Goal: Task Accomplishment & Management: Manage account settings

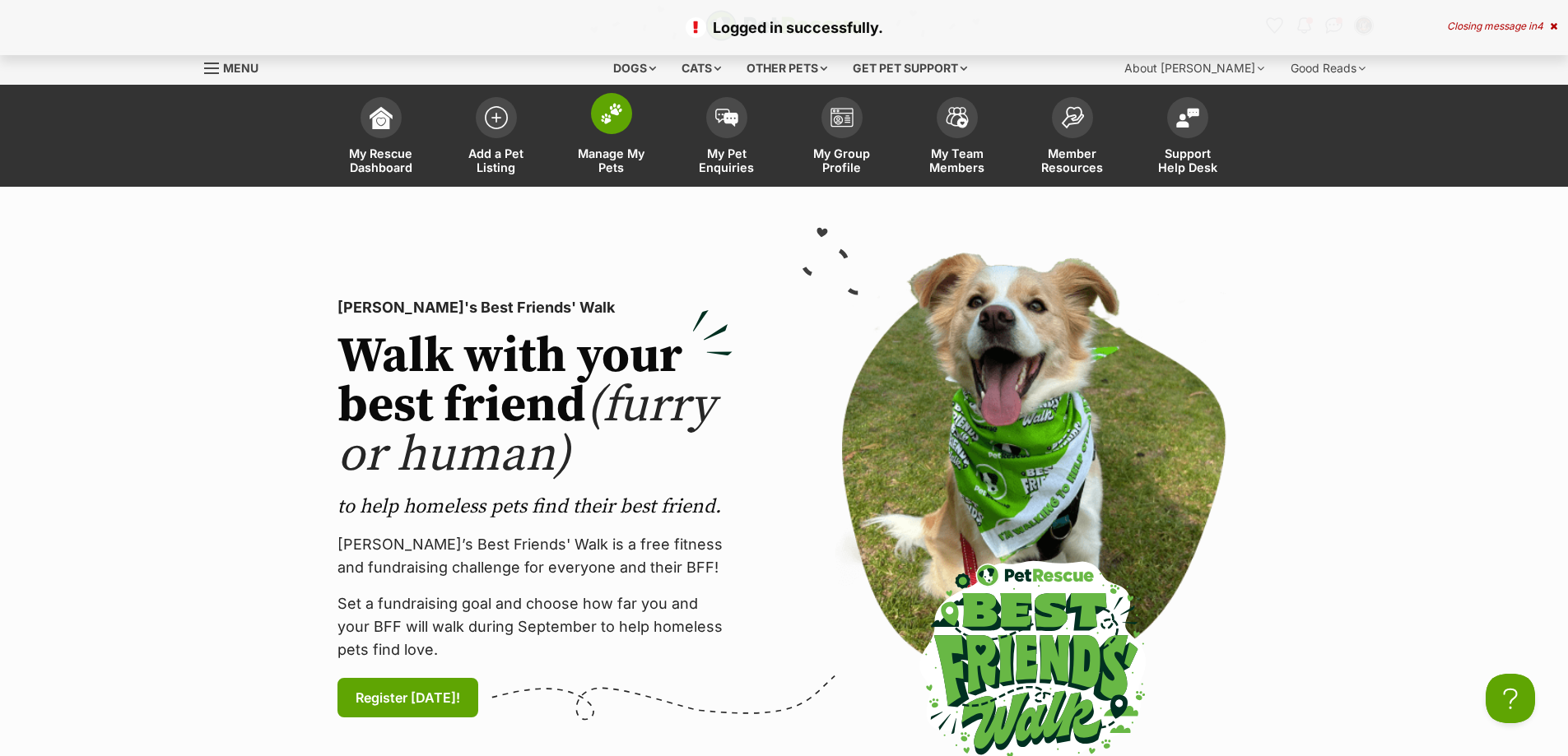
click at [609, 115] on img at bounding box center [611, 114] width 23 height 22
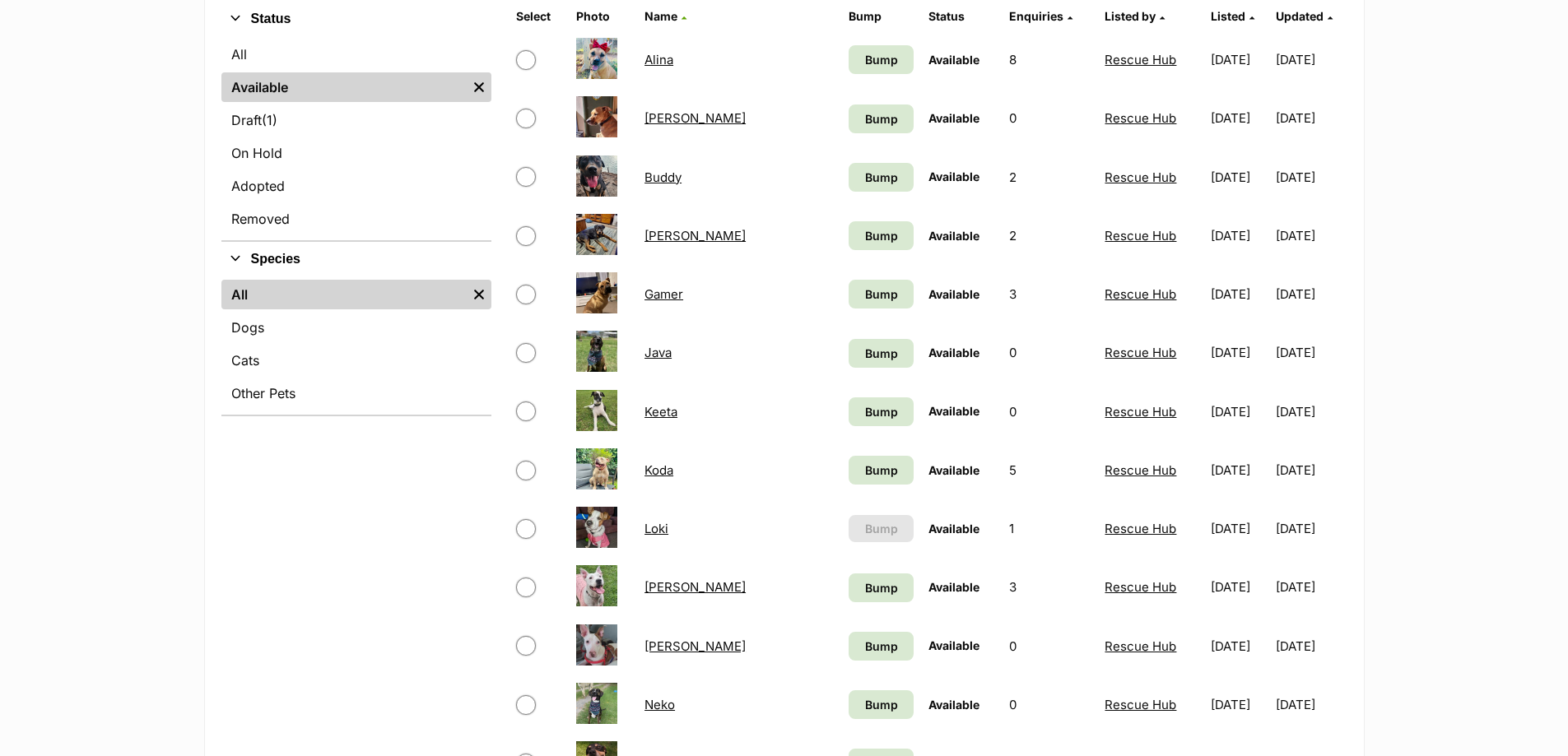
scroll to position [576, 0]
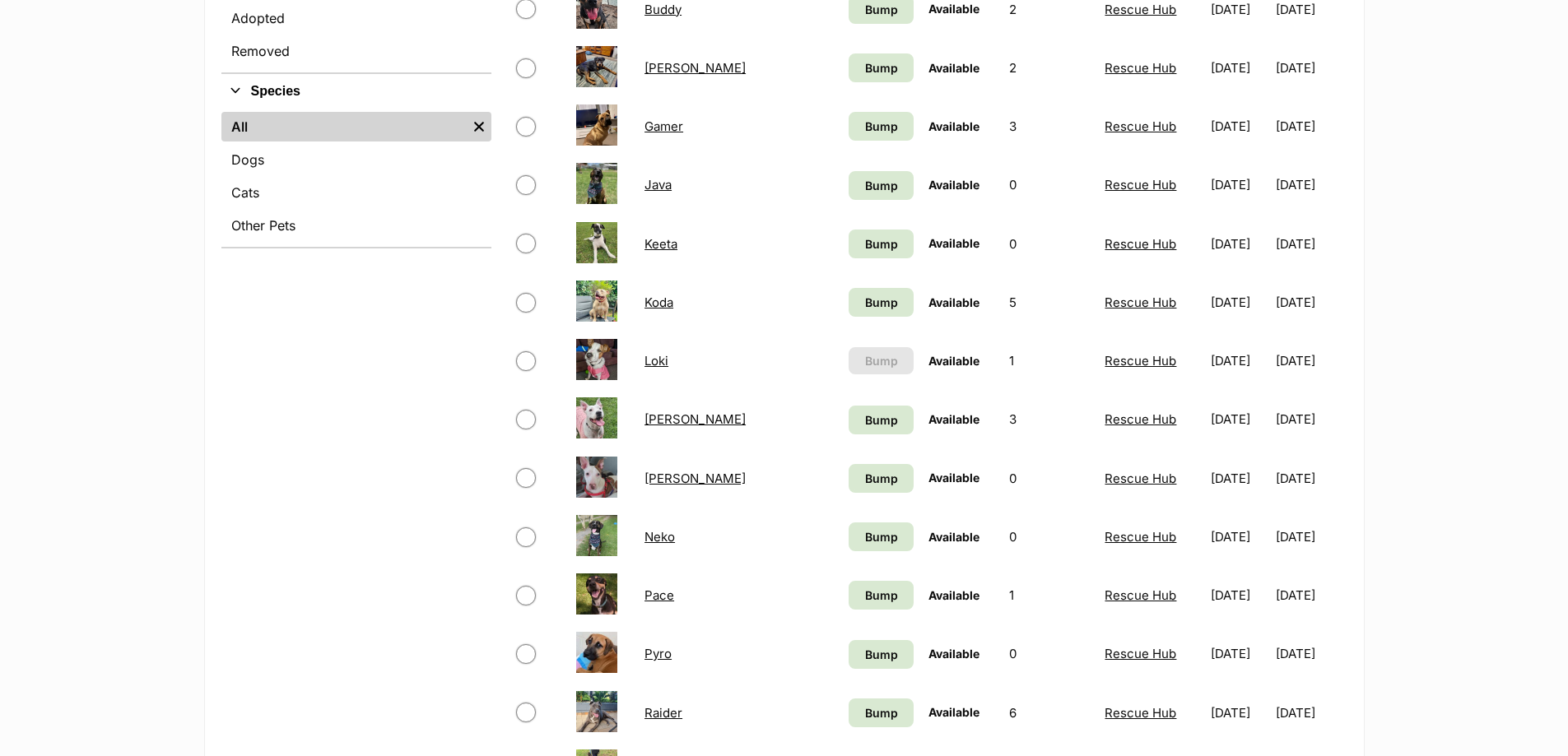
click at [657, 357] on link "Loki" at bounding box center [656, 361] width 24 height 16
